Goal: Check status

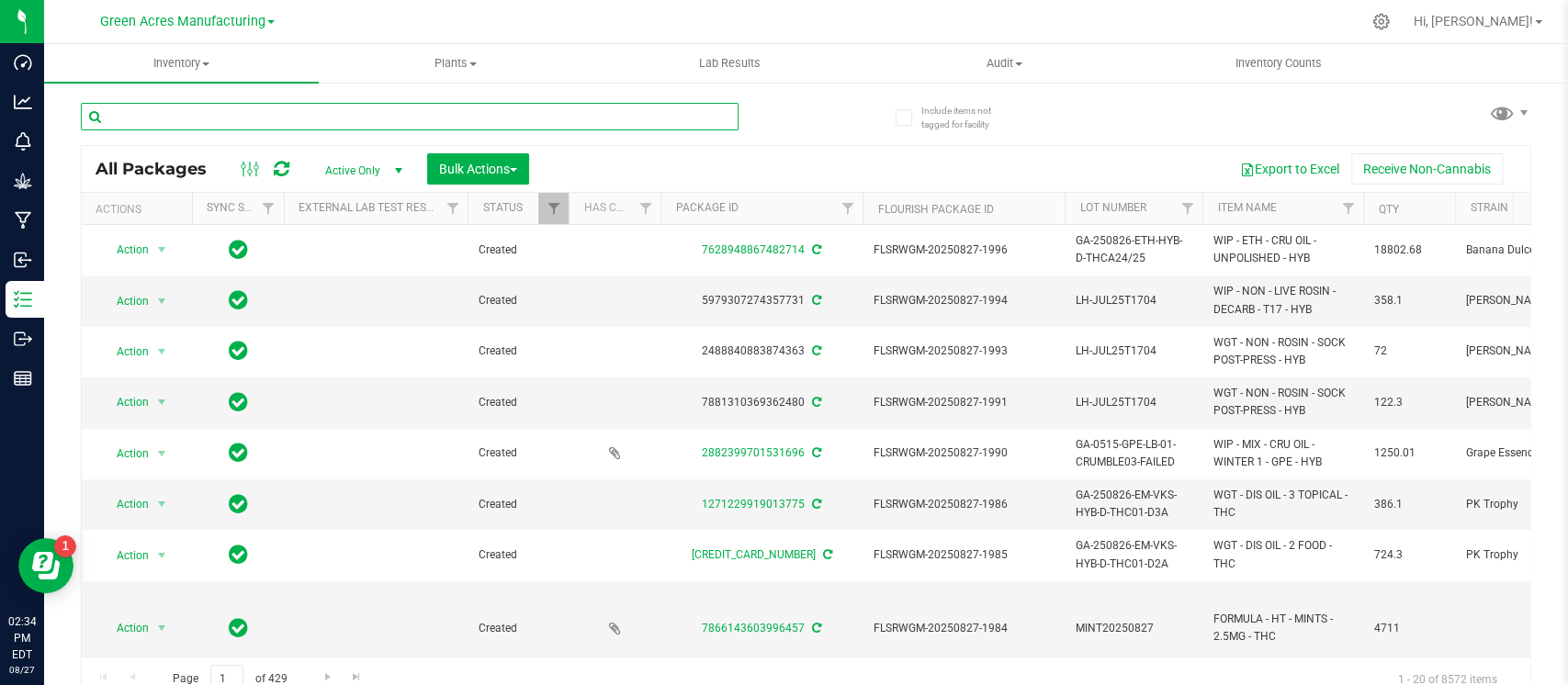
click at [345, 114] on input "text" at bounding box center [409, 116] width 658 height 28
paste input "GA-250416-EM-VKS-HYB-D-THC01-D1A-E"
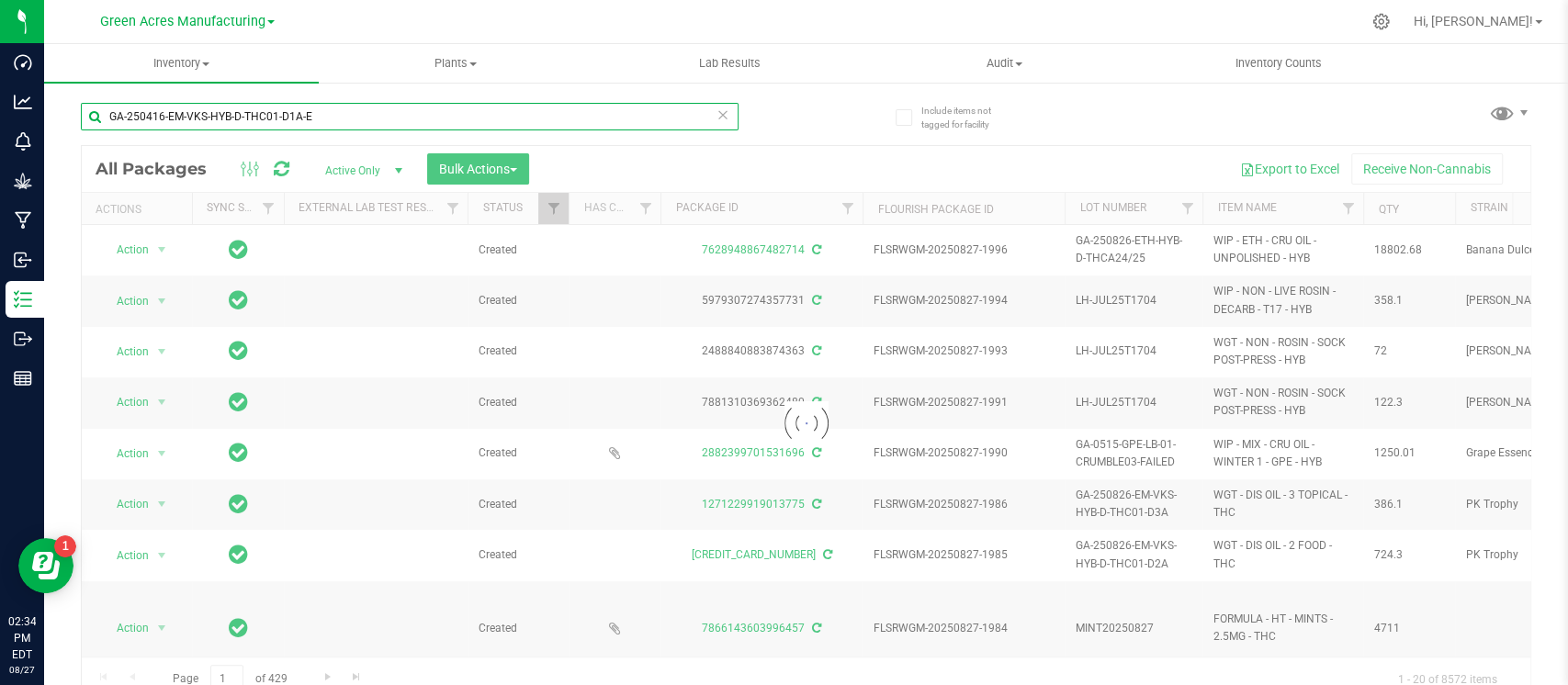
type input "GA-250416-EM-VKS-HYB-D-THC01-D1A-E"
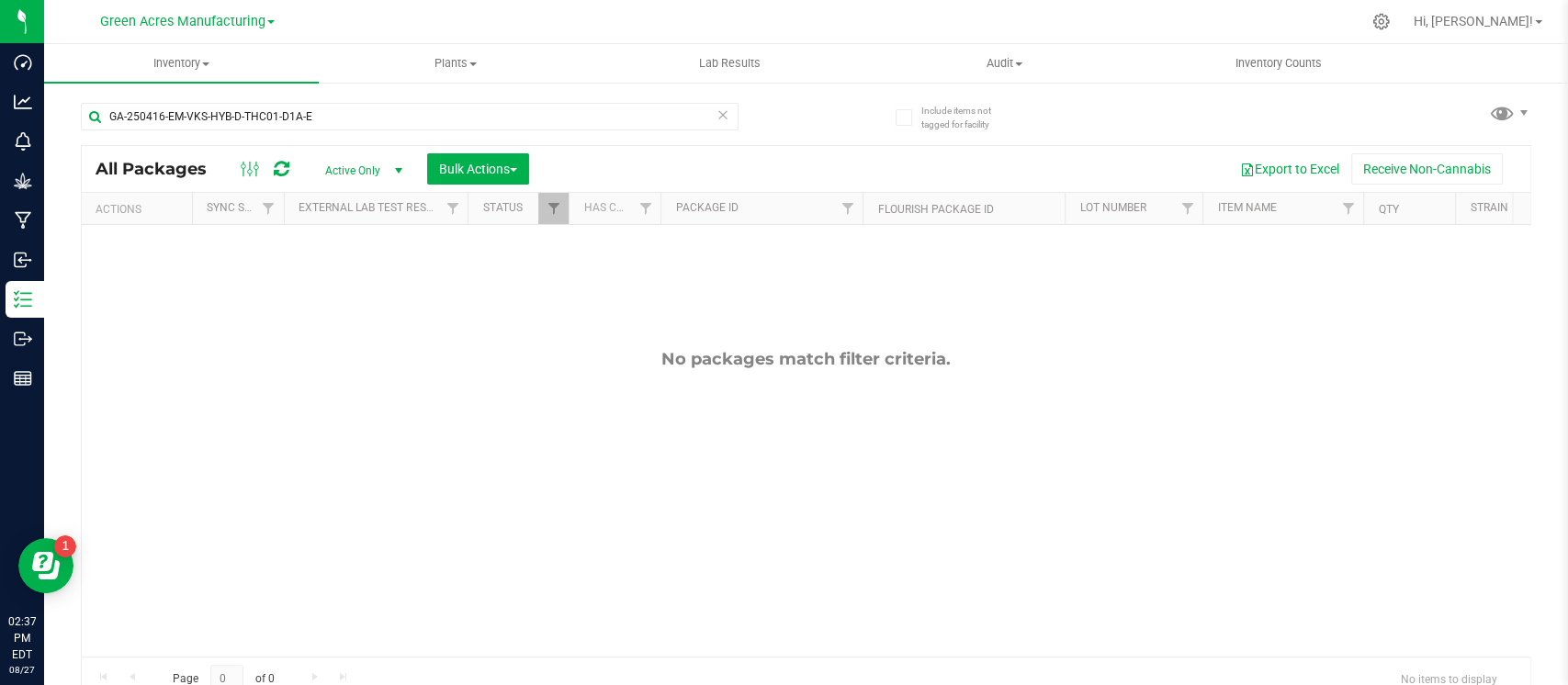
click at [383, 166] on span "Active Only" at bounding box center [360, 171] width 101 height 26
click at [352, 283] on li "All" at bounding box center [359, 282] width 99 height 28
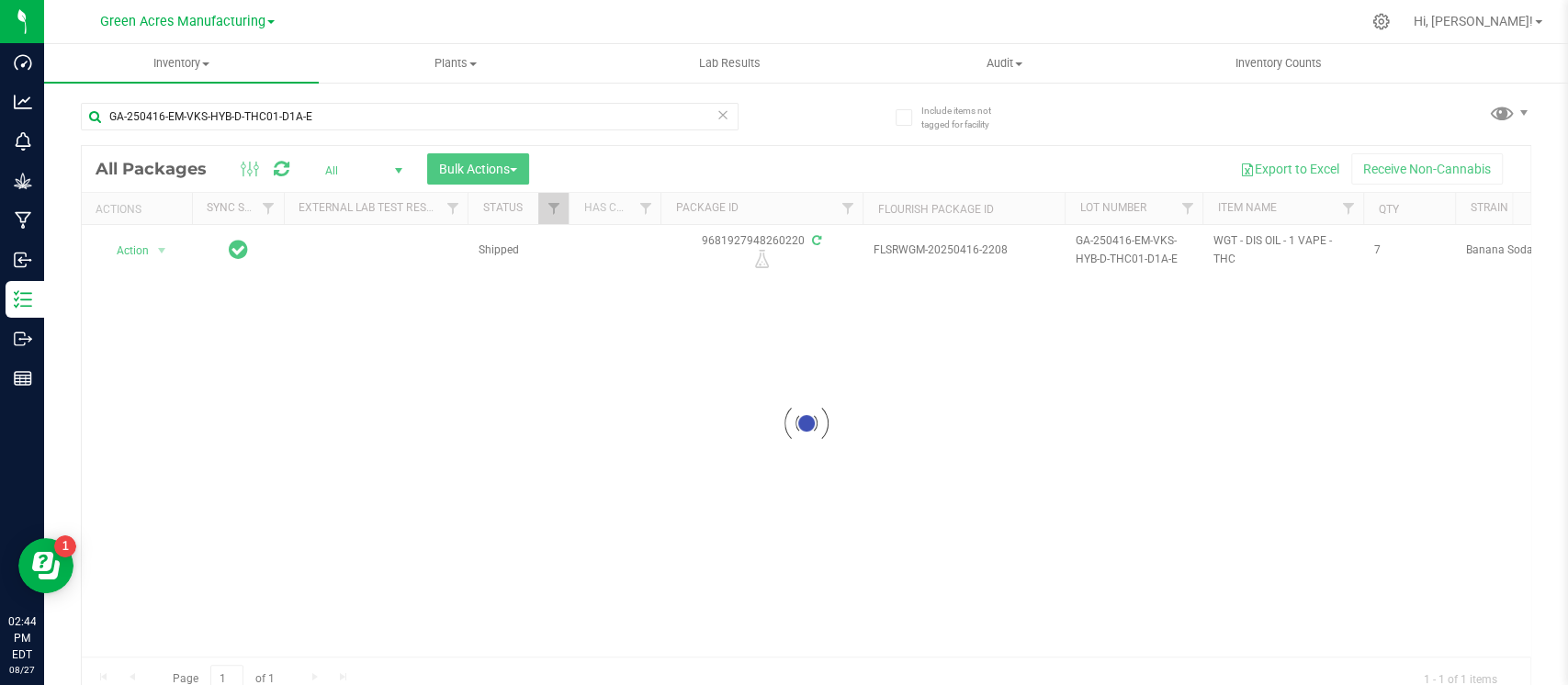
click at [344, 356] on div at bounding box center [806, 423] width 1449 height 555
